Goal: Transaction & Acquisition: Purchase product/service

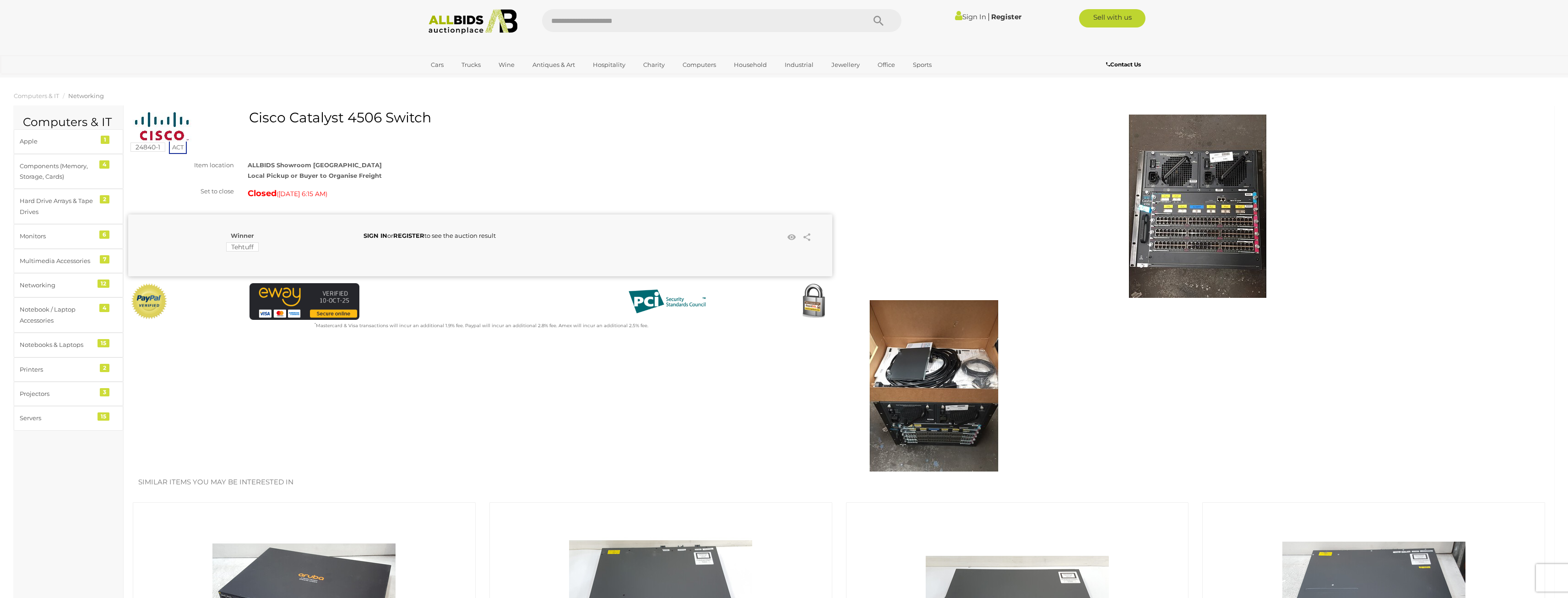
click at [1210, 213] on img at bounding box center [1197, 205] width 183 height 184
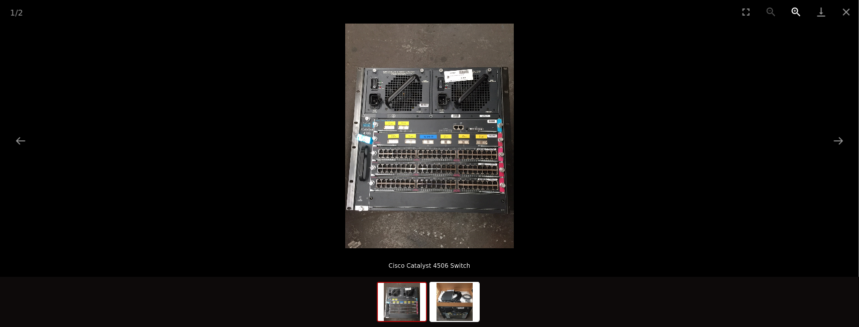
click at [795, 11] on button "Zoom in" at bounding box center [796, 12] width 25 height 24
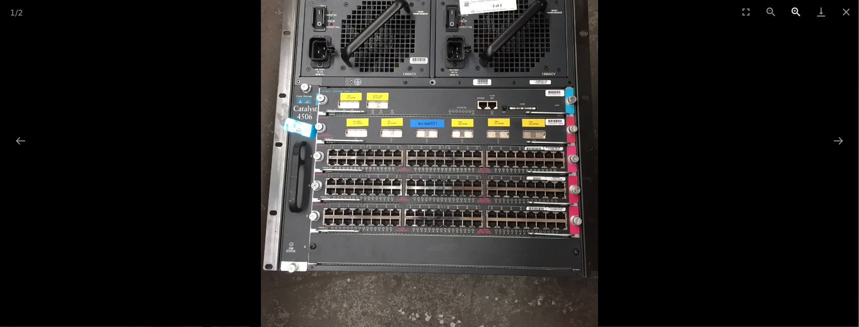
click at [795, 11] on button "Zoom in" at bounding box center [796, 12] width 25 height 24
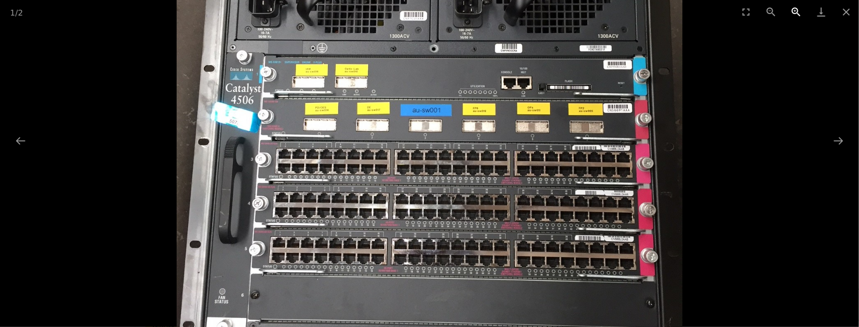
click at [795, 11] on button "Zoom in" at bounding box center [796, 12] width 25 height 24
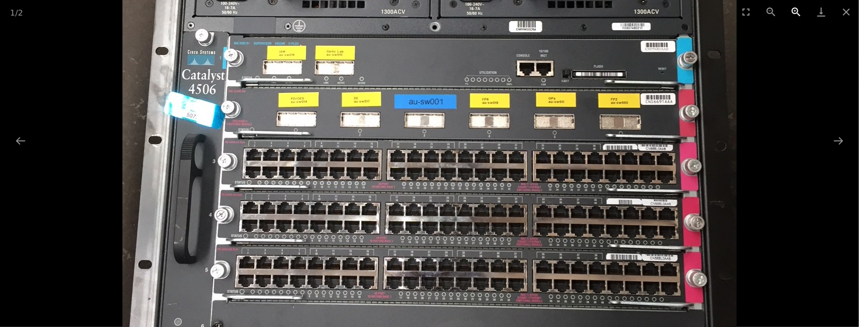
click at [795, 11] on button "Zoom in" at bounding box center [796, 12] width 25 height 24
click at [840, 8] on button "Close gallery" at bounding box center [846, 12] width 25 height 24
